Goal: Information Seeking & Learning: Check status

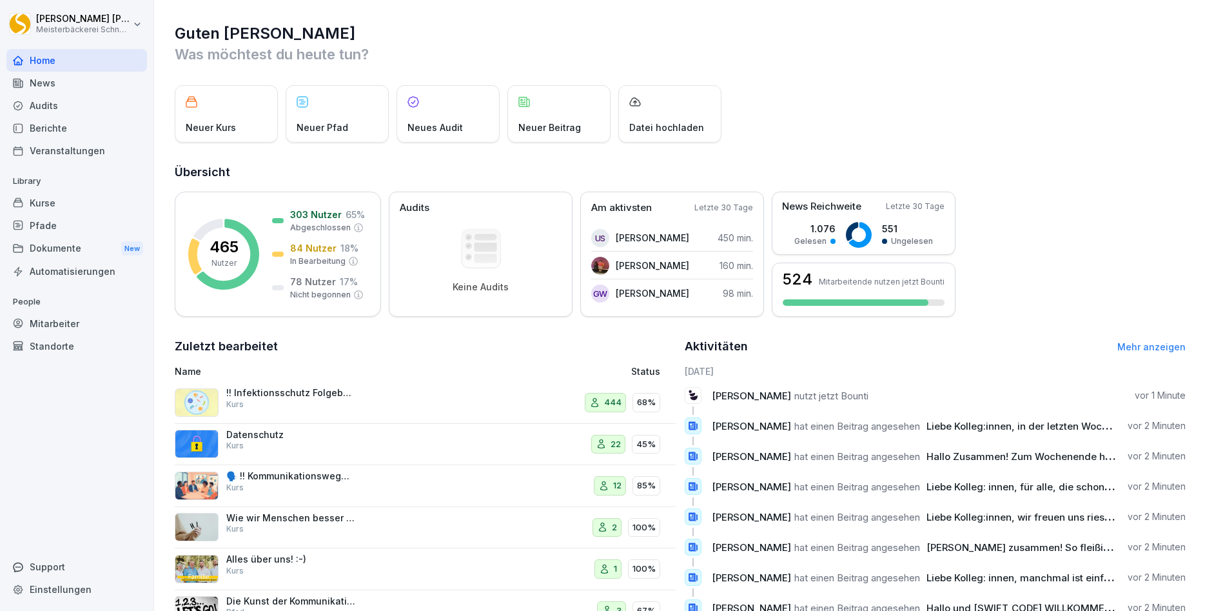
scroll to position [44, 0]
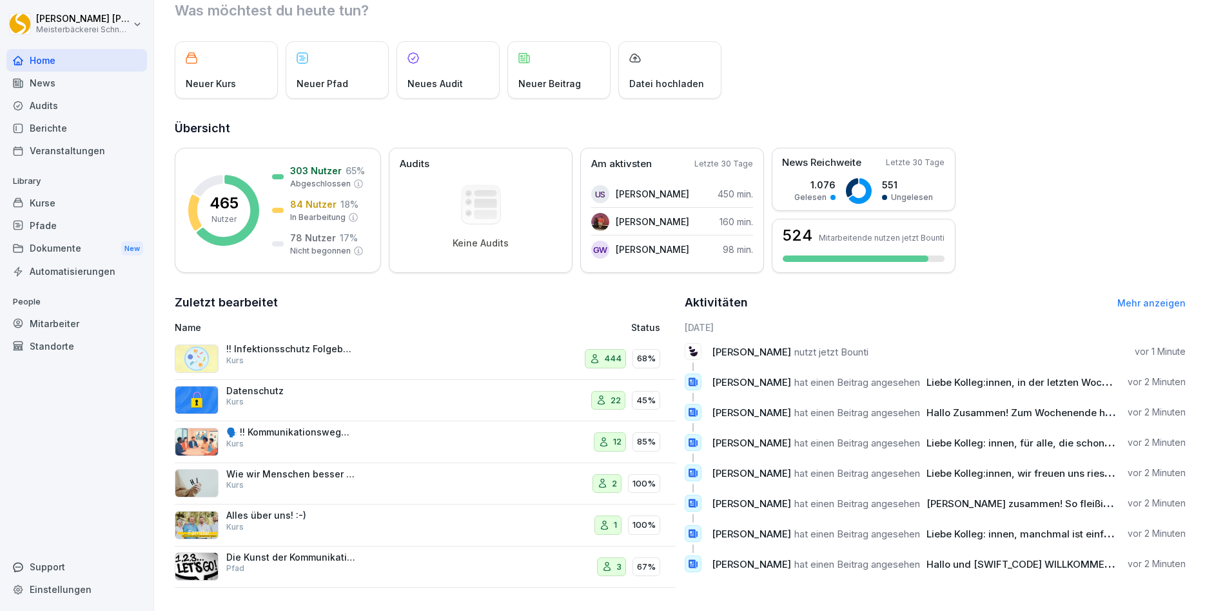
click at [1164, 304] on link "Mehr anzeigen" at bounding box center [1151, 302] width 68 height 11
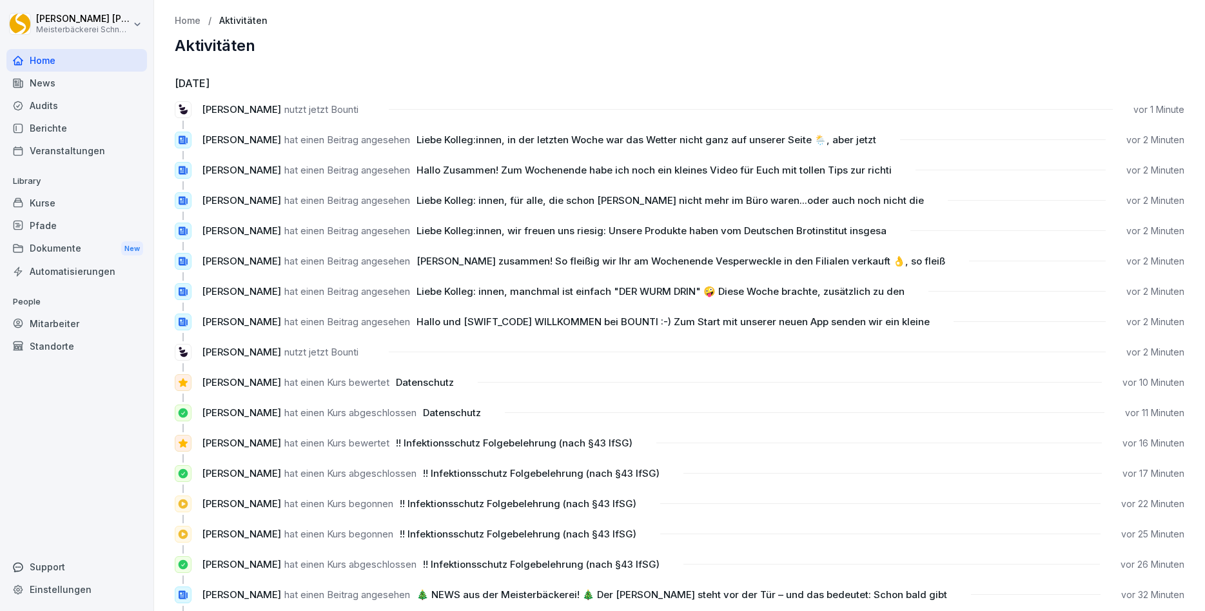
click at [190, 23] on p "Home" at bounding box center [188, 20] width 26 height 11
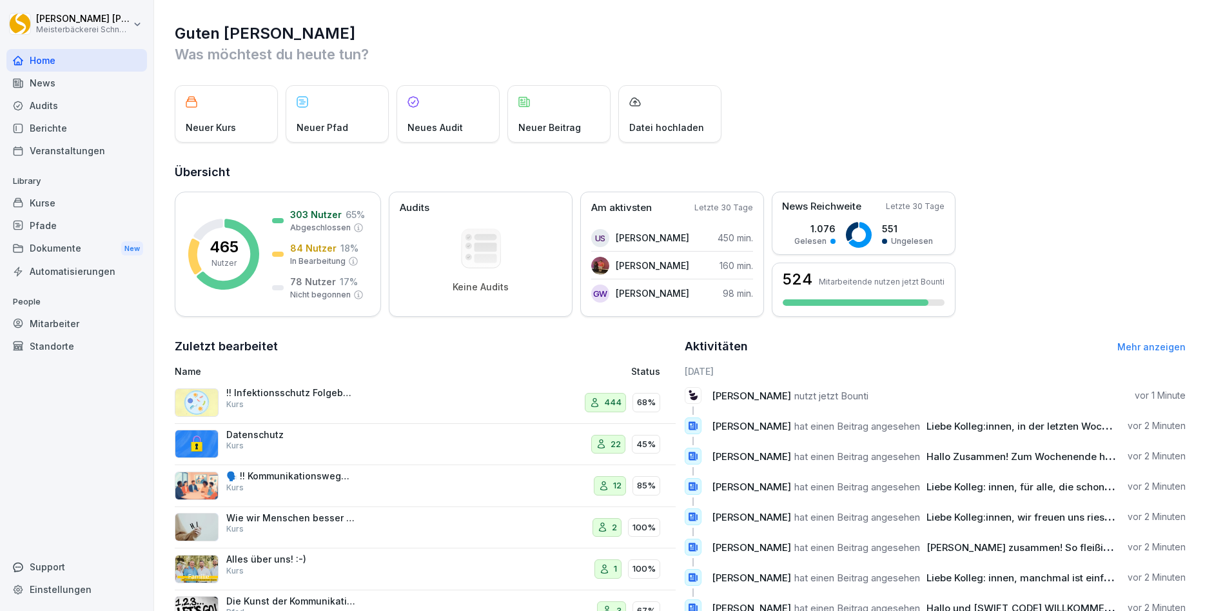
click at [347, 398] on div "!! Infektionsschutz Folgebelehrung (nach §43 IfSG) Kurs" at bounding box center [290, 398] width 129 height 23
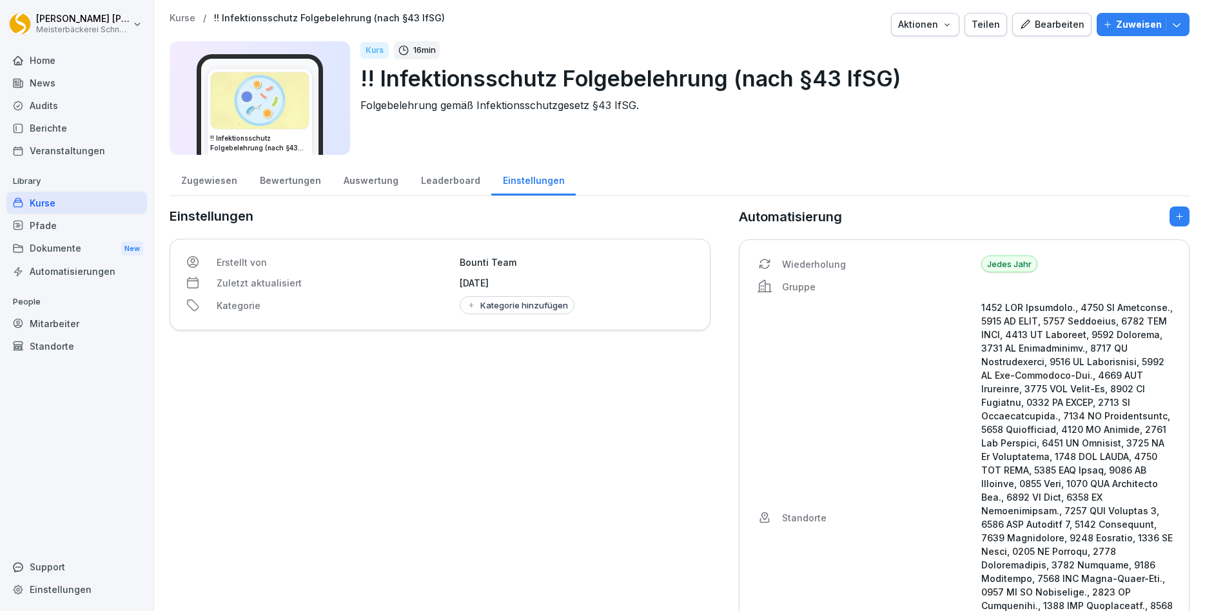
click at [287, 182] on div "Bewertungen" at bounding box center [290, 178] width 84 height 33
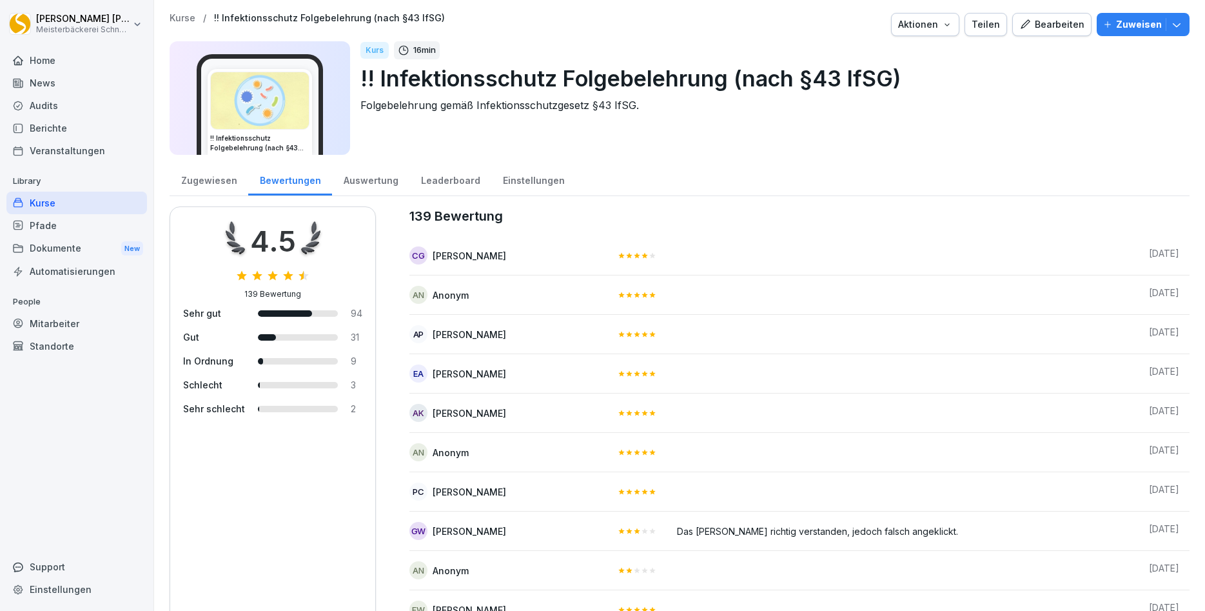
click at [359, 181] on div "Auswertung" at bounding box center [370, 178] width 77 height 33
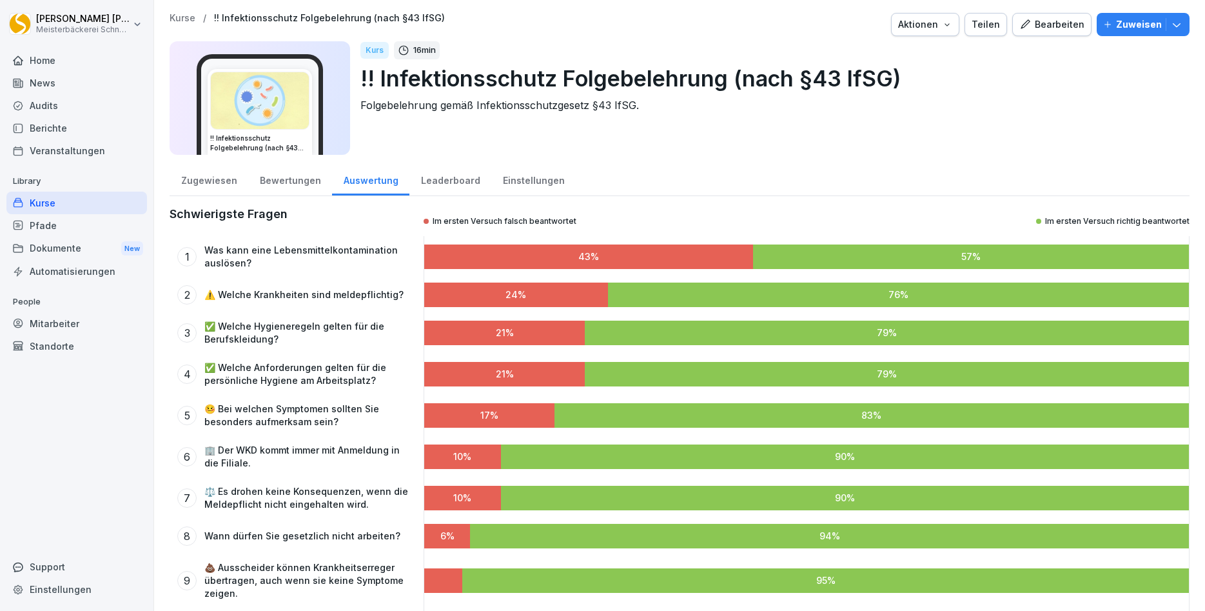
click at [434, 175] on div "Leaderboard" at bounding box center [450, 178] width 82 height 33
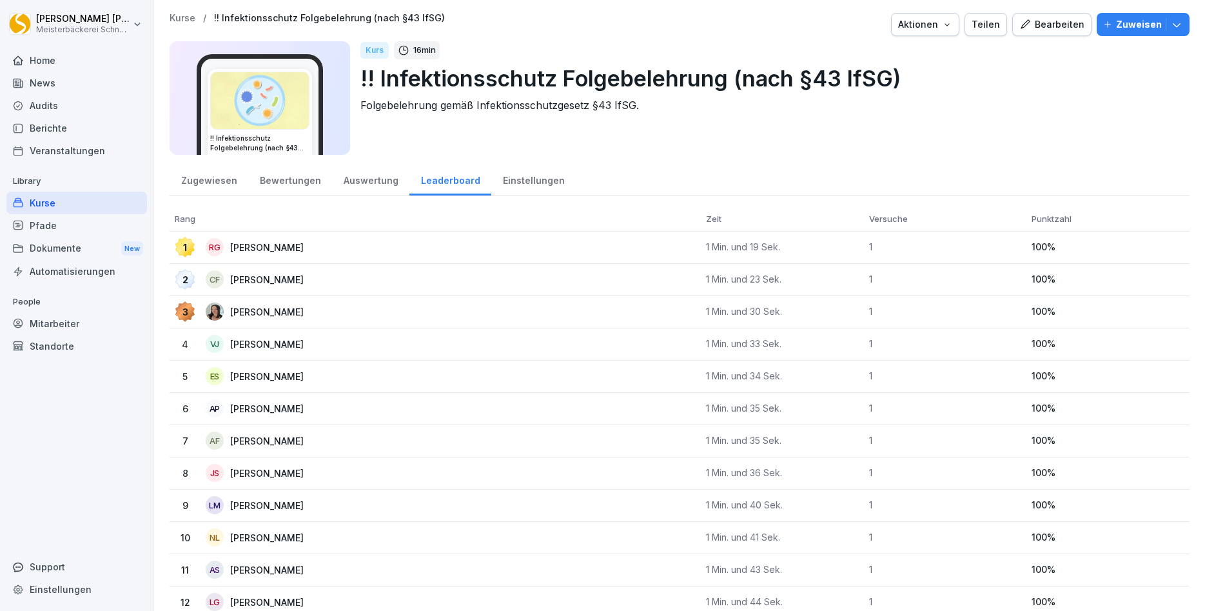
click at [215, 184] on div "Zugewiesen" at bounding box center [209, 178] width 79 height 33
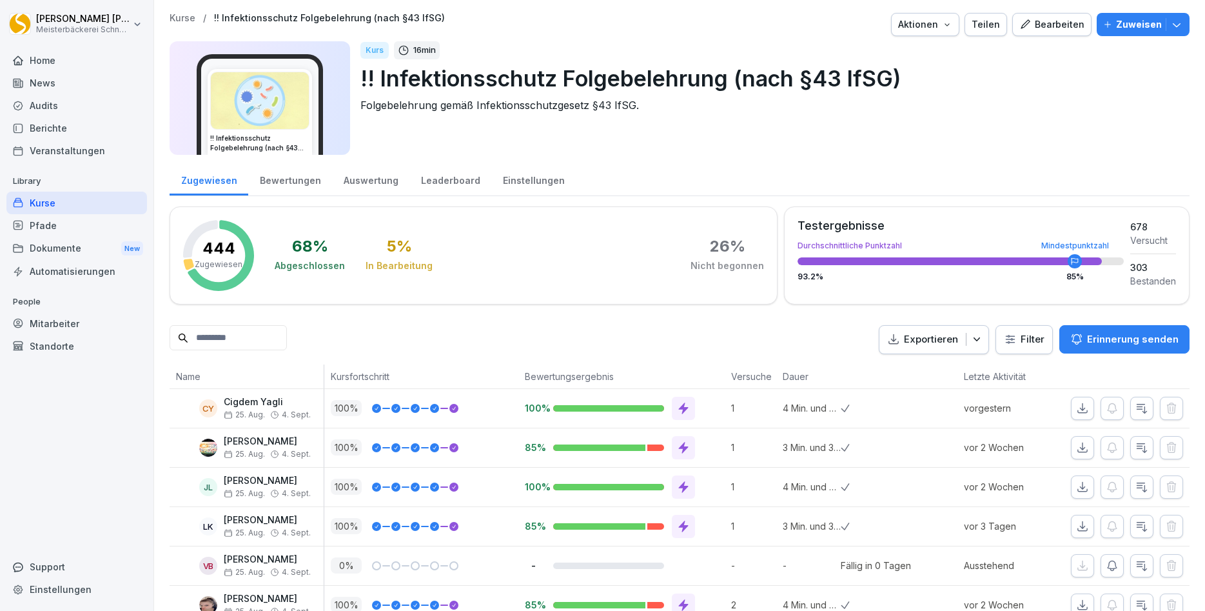
click at [361, 378] on p "Kursfortschritt" at bounding box center [421, 376] width 181 height 14
click at [349, 376] on p "Kursfortschritt" at bounding box center [421, 376] width 181 height 14
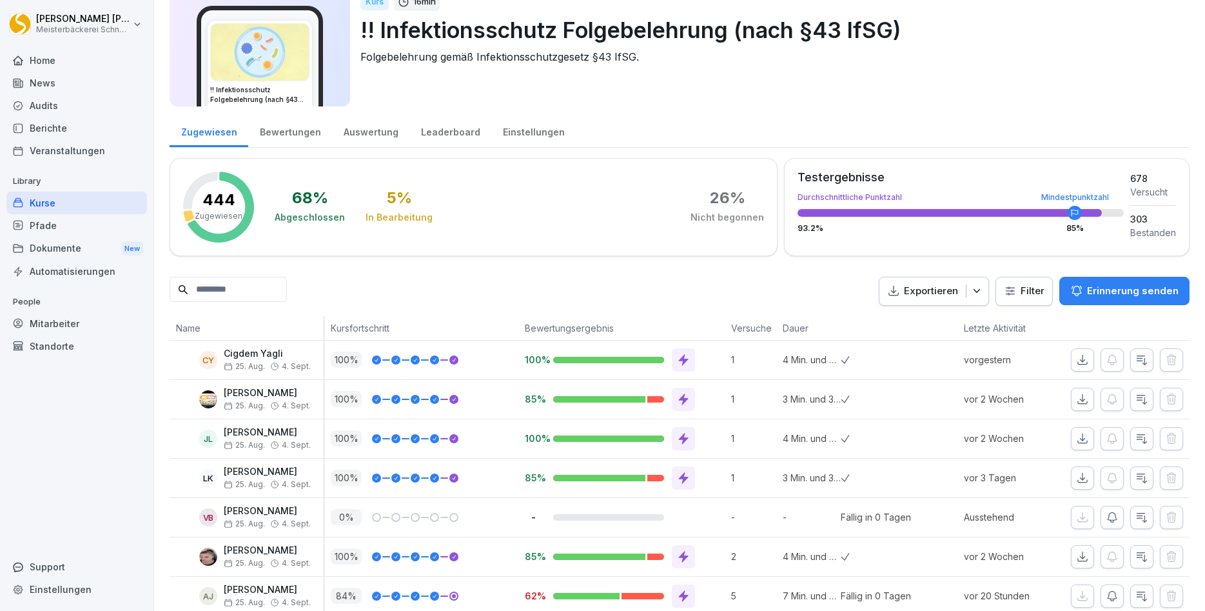
scroll to position [77, 0]
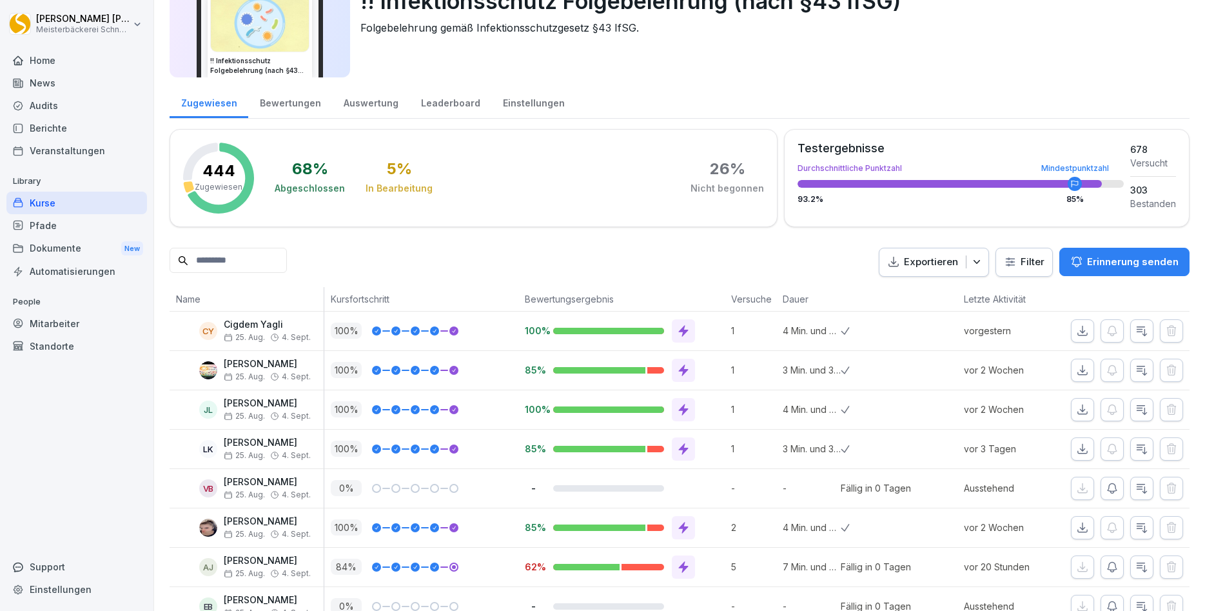
click at [386, 298] on p "Kursfortschritt" at bounding box center [421, 299] width 181 height 14
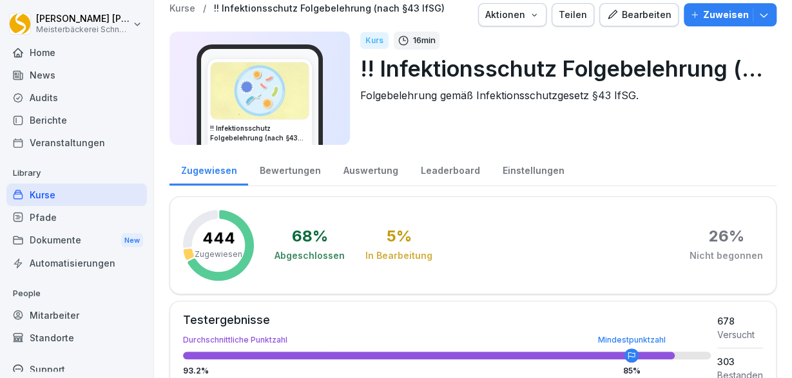
scroll to position [0, 0]
